Goal: Information Seeking & Learning: Learn about a topic

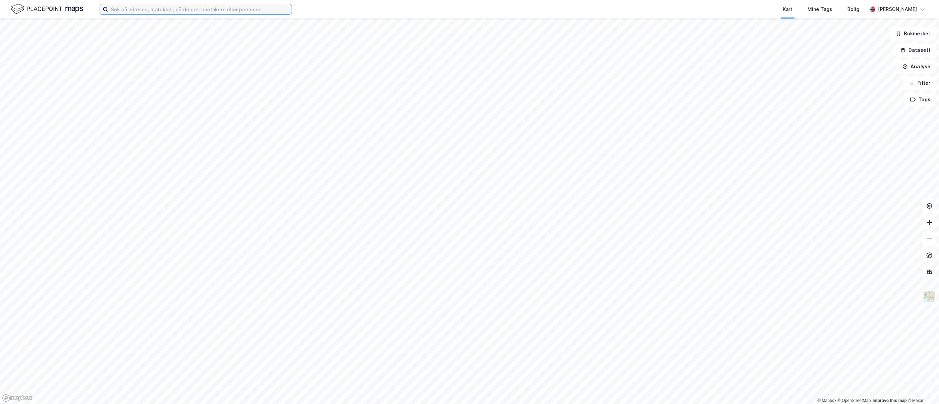
click at [255, 8] on input at bounding box center [199, 9] width 183 height 10
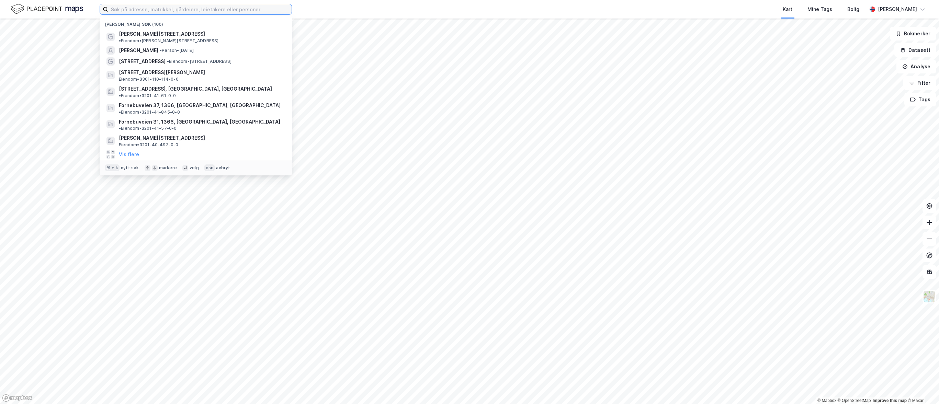
paste input "[PERSON_NAME][STREET_ADDRESS]"
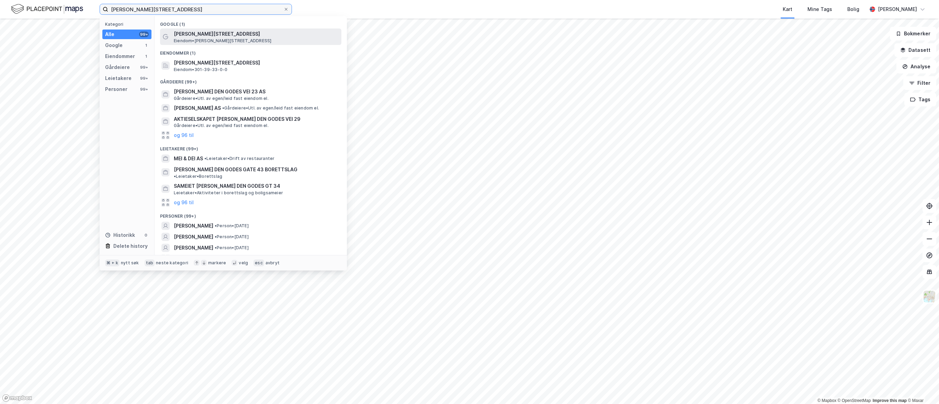
type input "[PERSON_NAME][STREET_ADDRESS]"
click at [250, 37] on span "[PERSON_NAME][STREET_ADDRESS]" at bounding box center [256, 34] width 165 height 8
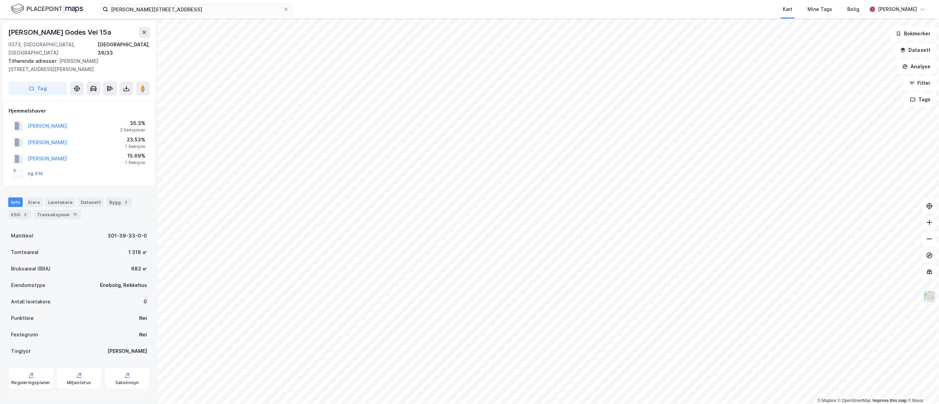
click at [0, 0] on button "og 3 til" at bounding box center [0, 0] width 0 height 0
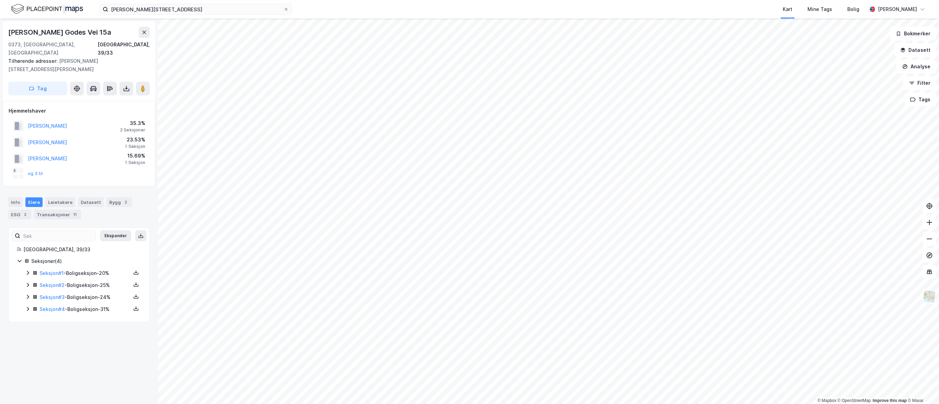
click at [25, 270] on icon at bounding box center [27, 272] width 5 height 5
click at [58, 211] on div "Transaksjoner 11" at bounding box center [57, 215] width 47 height 10
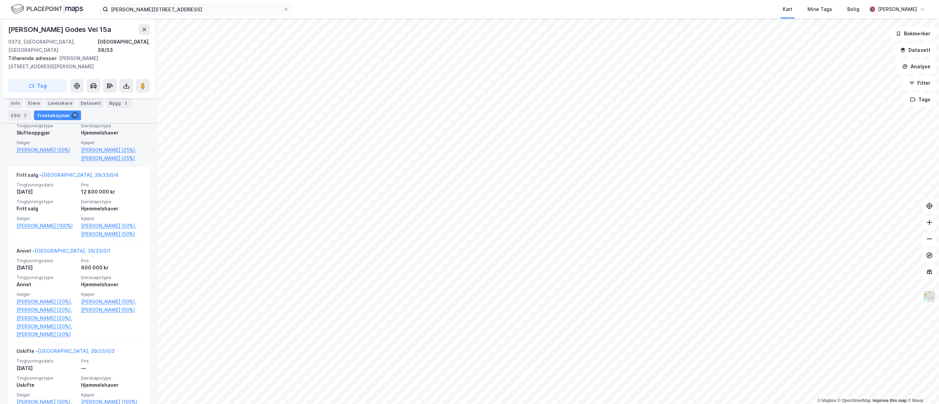
scroll to position [393, 0]
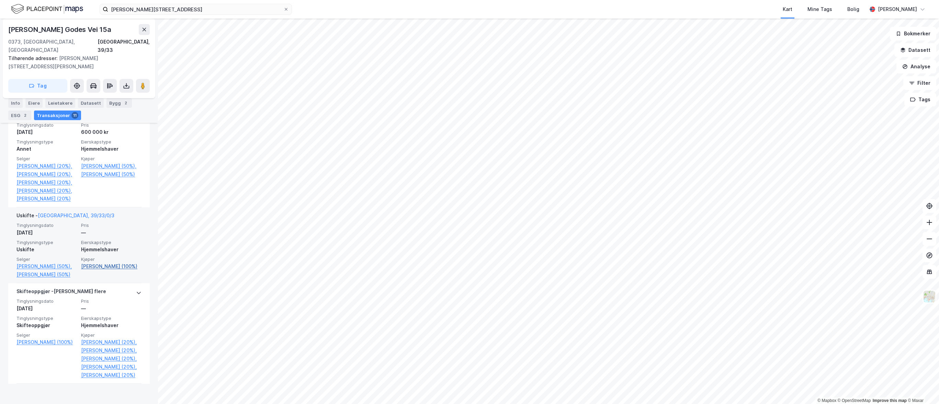
click at [123, 271] on link "[PERSON_NAME] (100%)" at bounding box center [111, 266] width 60 height 8
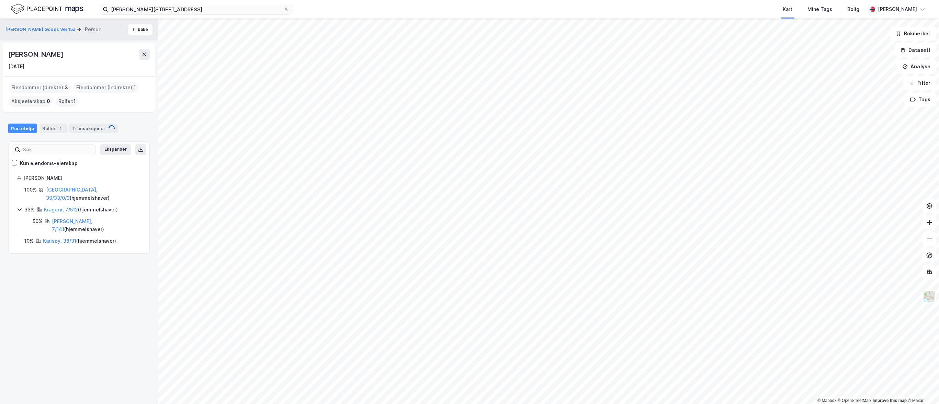
drag, startPoint x: 67, startPoint y: 55, endPoint x: 8, endPoint y: 55, distance: 58.4
click at [8, 55] on div "[PERSON_NAME]" at bounding box center [79, 54] width 142 height 11
click at [62, 218] on link "[PERSON_NAME], 7/141" at bounding box center [72, 225] width 41 height 14
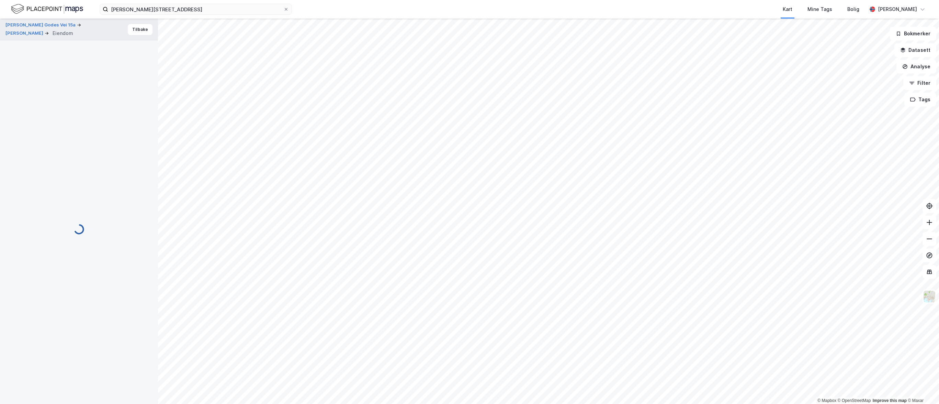
scroll to position [25, 0]
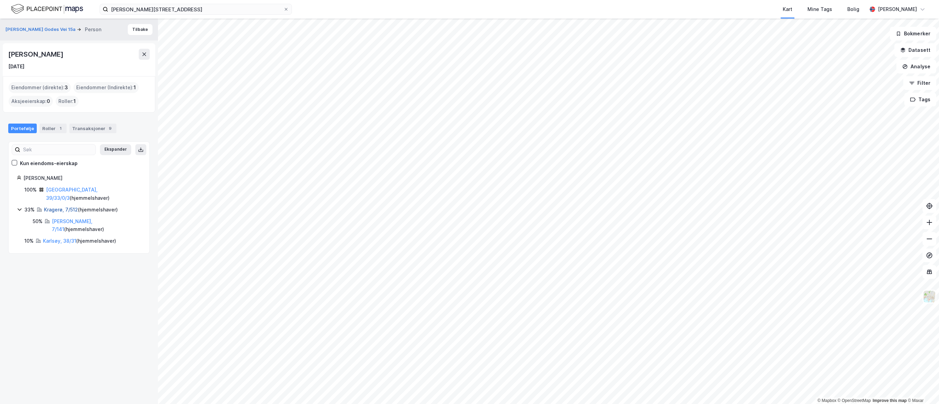
click at [69, 207] on link "Kragerø, 7/512" at bounding box center [61, 210] width 34 height 6
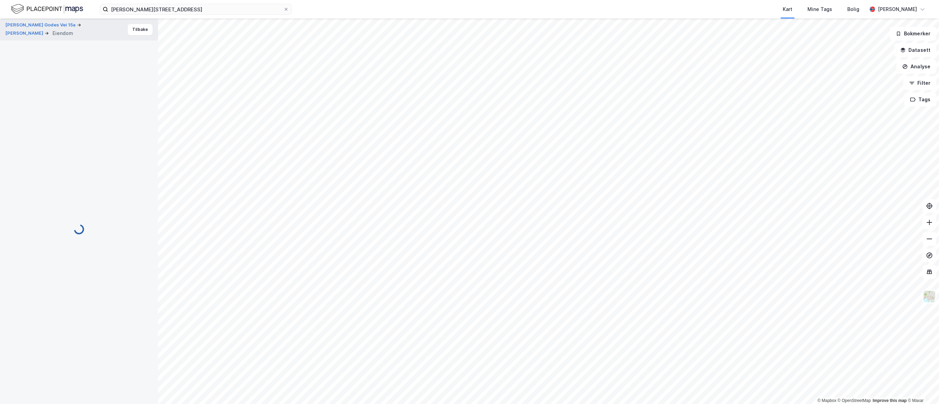
scroll to position [25, 0]
